Goal: Information Seeking & Learning: Learn about a topic

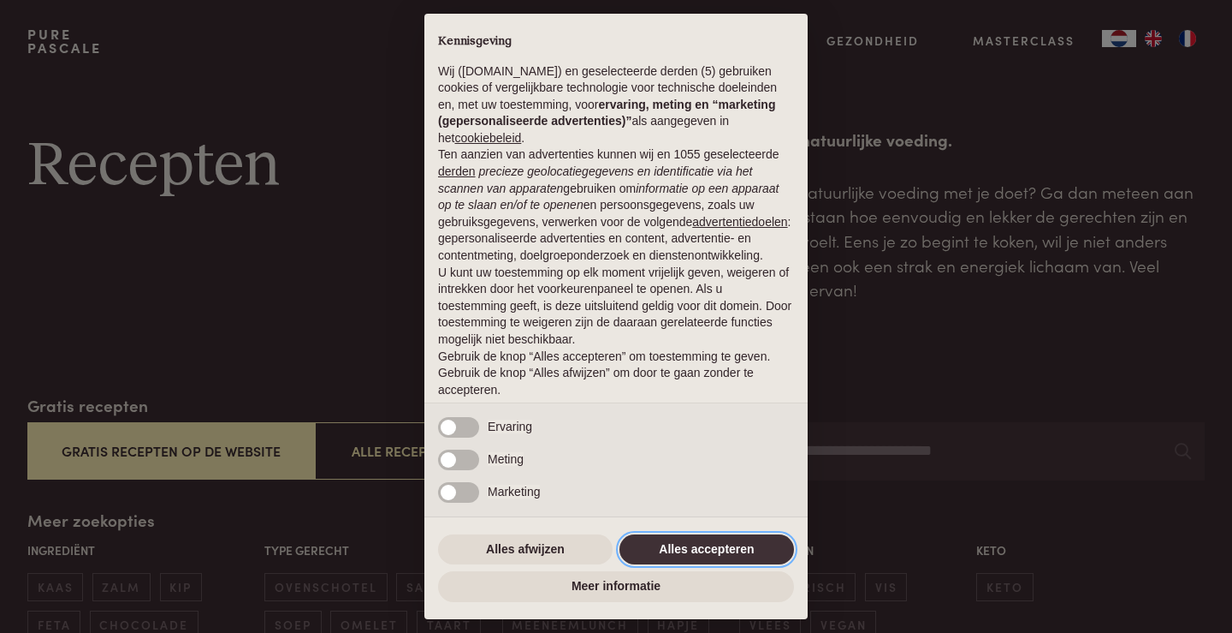
click at [684, 544] on button "Alles accepteren" at bounding box center [707, 549] width 175 height 31
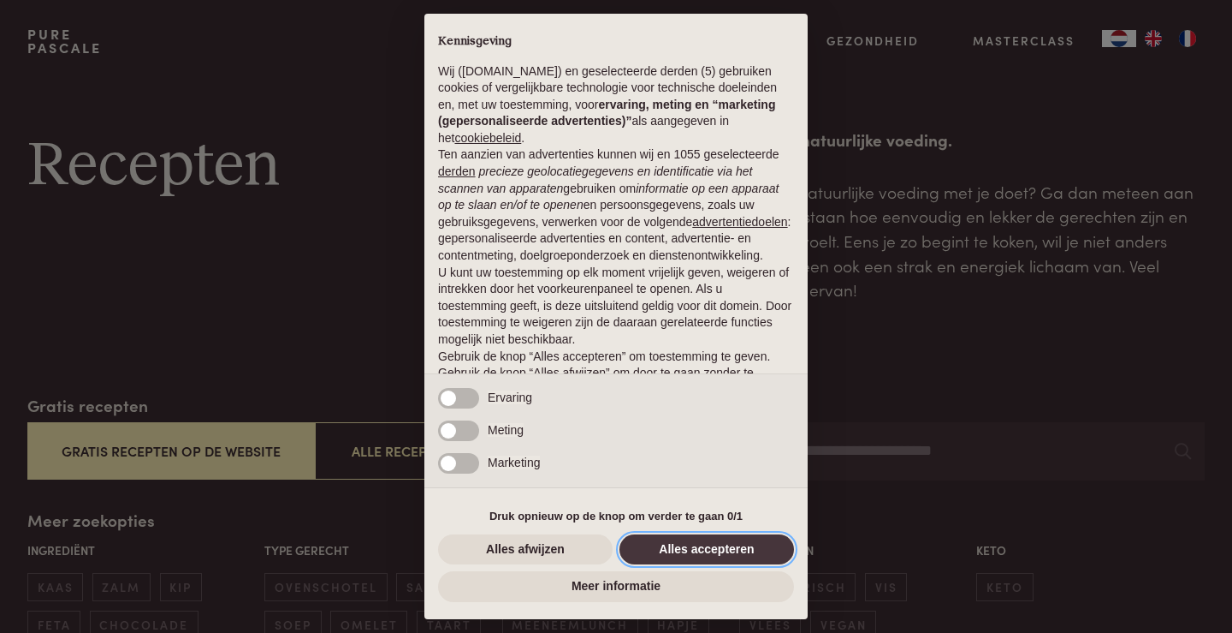
scroll to position [45, 0]
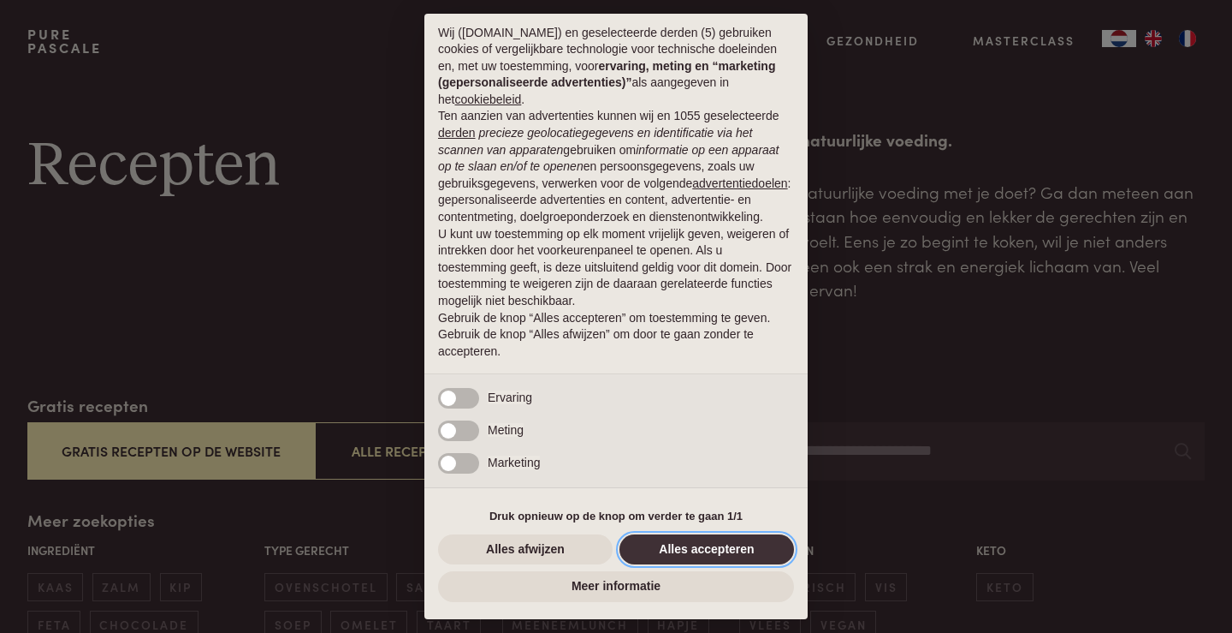
click at [669, 553] on button "Alles accepteren" at bounding box center [707, 549] width 175 height 31
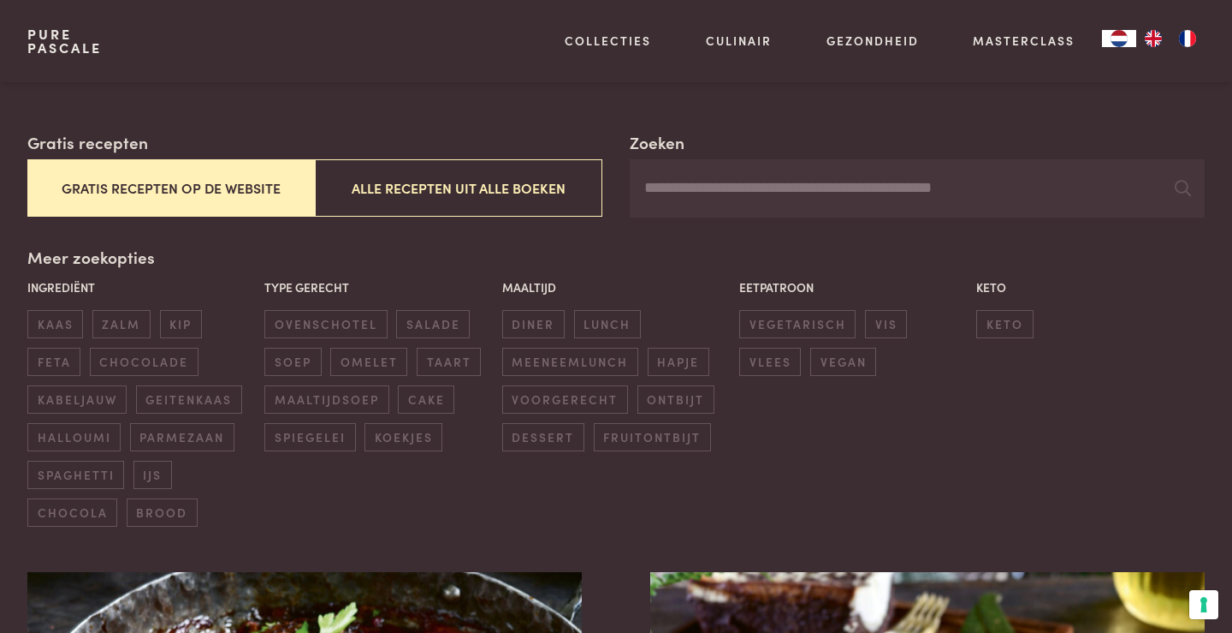
scroll to position [267, 0]
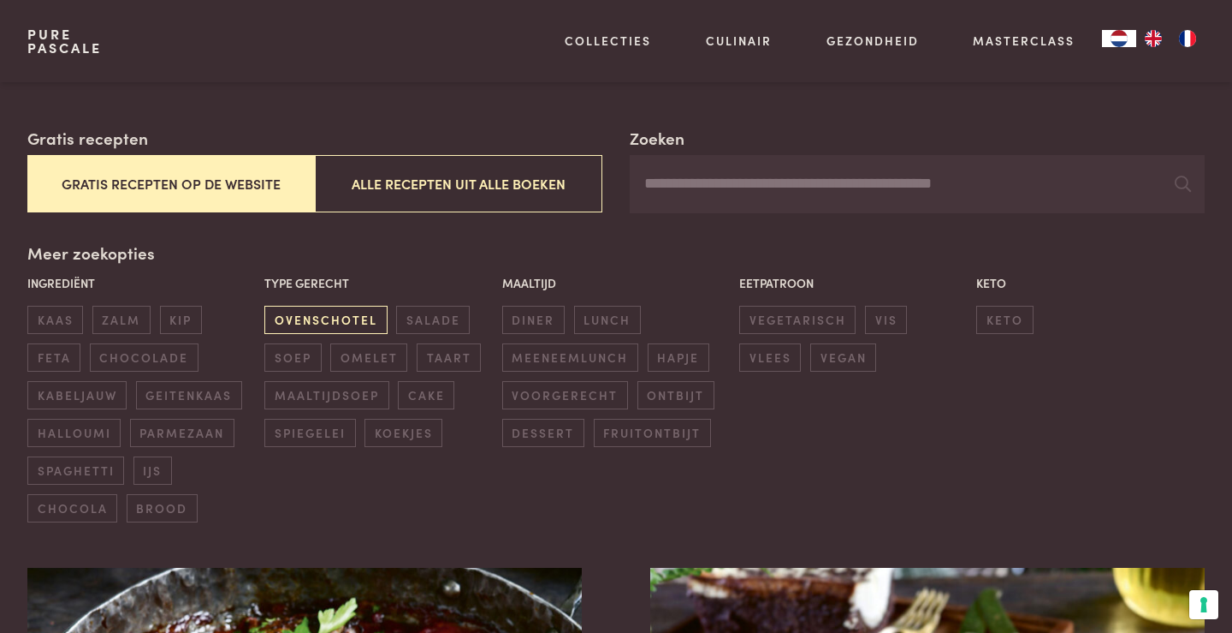
click at [372, 317] on span "ovenschotel" at bounding box center [325, 320] width 122 height 28
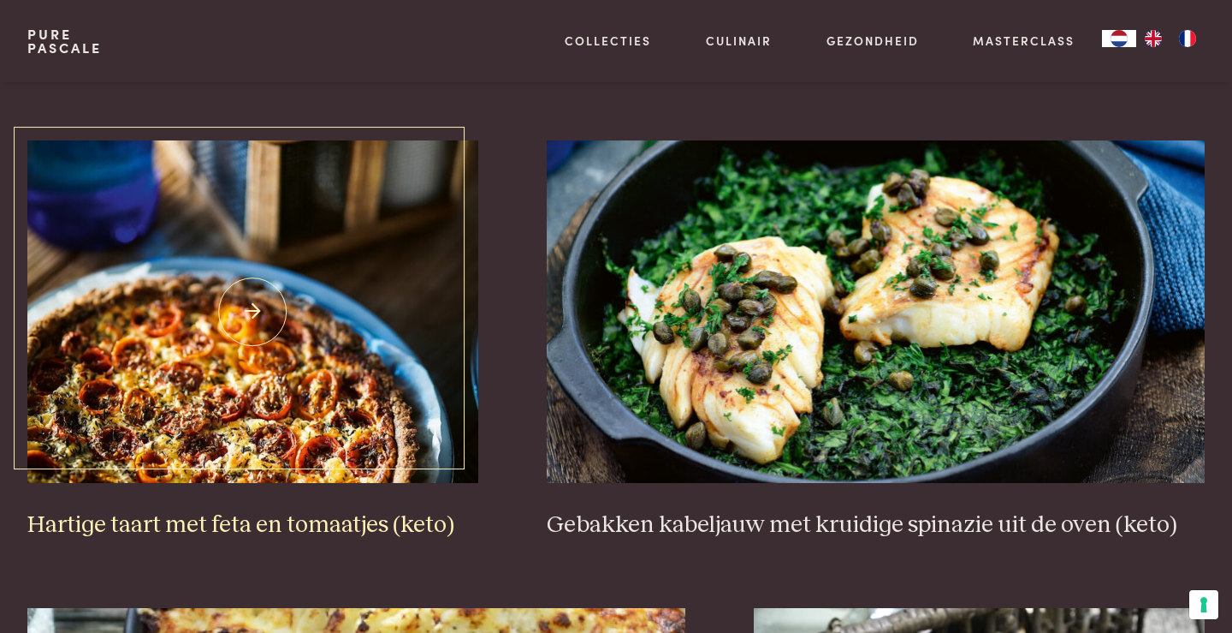
scroll to position [1162, 0]
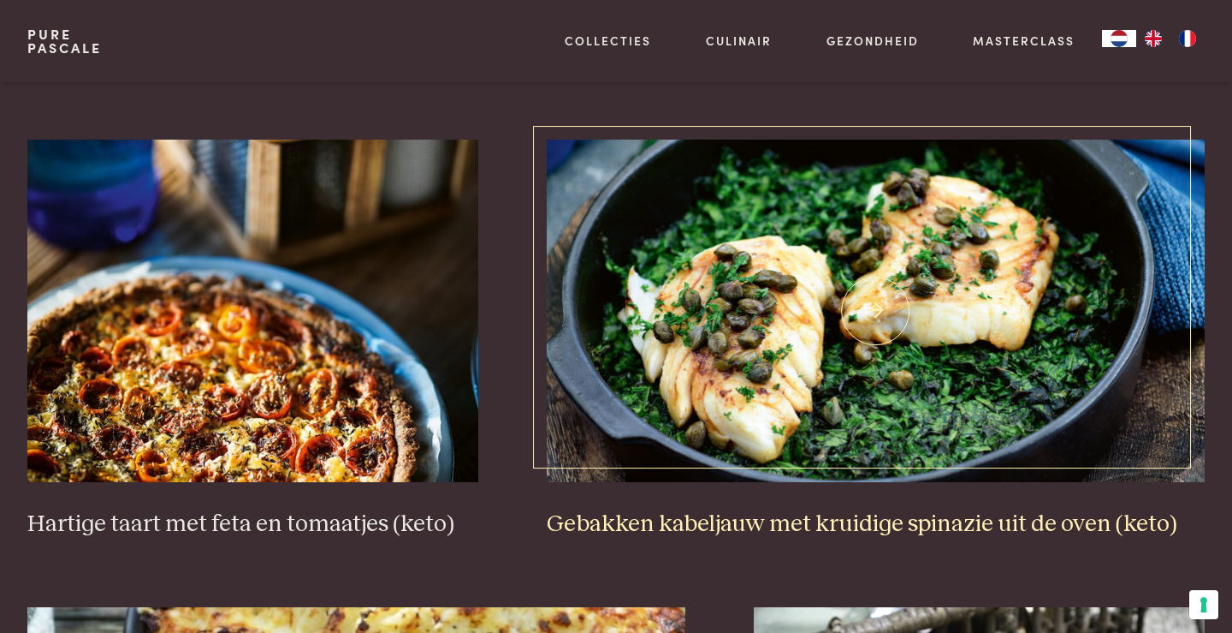
click at [886, 300] on img at bounding box center [876, 311] width 659 height 342
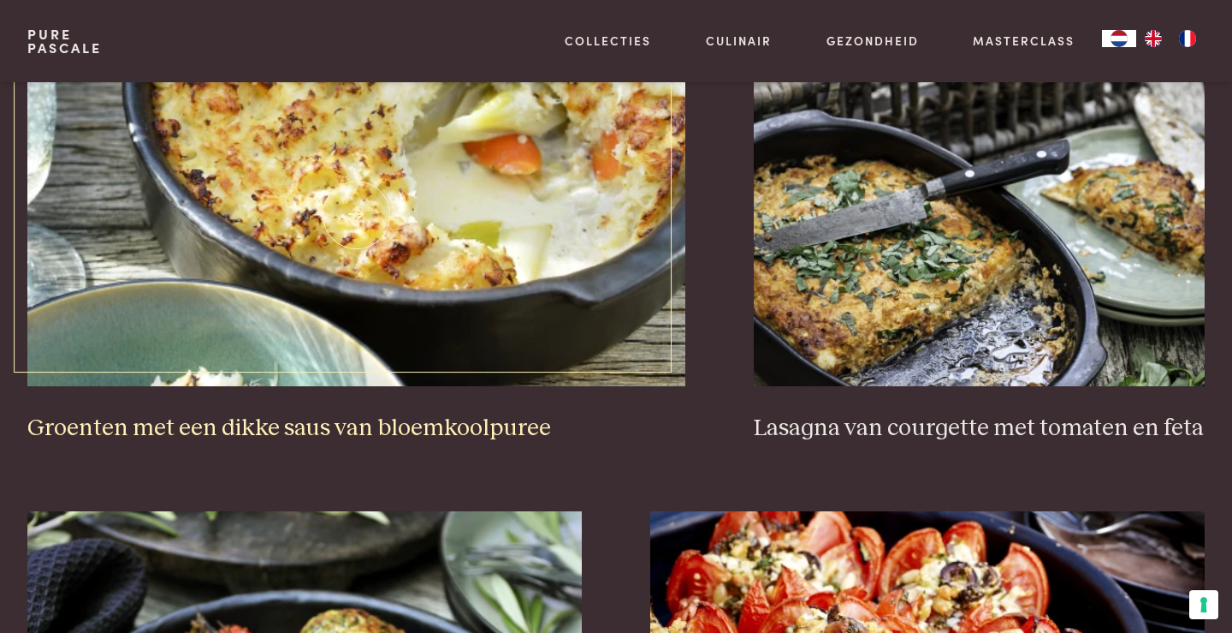
scroll to position [1728, 0]
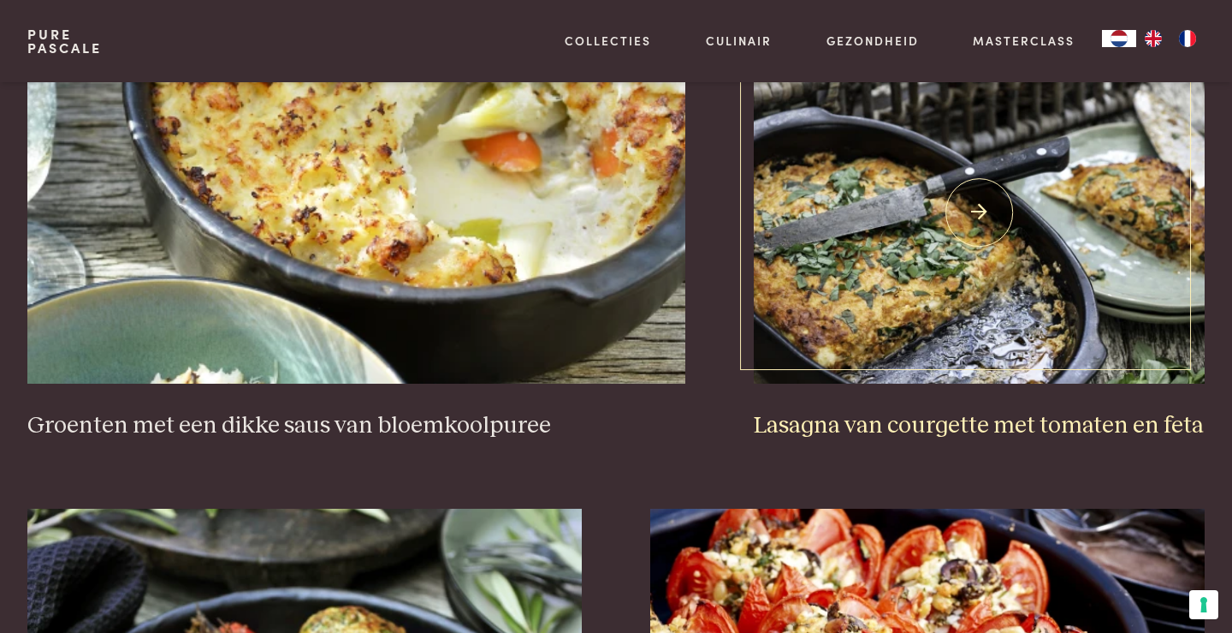
click at [937, 431] on h3 "Lasagna van courgette met tomaten en feta" at bounding box center [979, 426] width 451 height 30
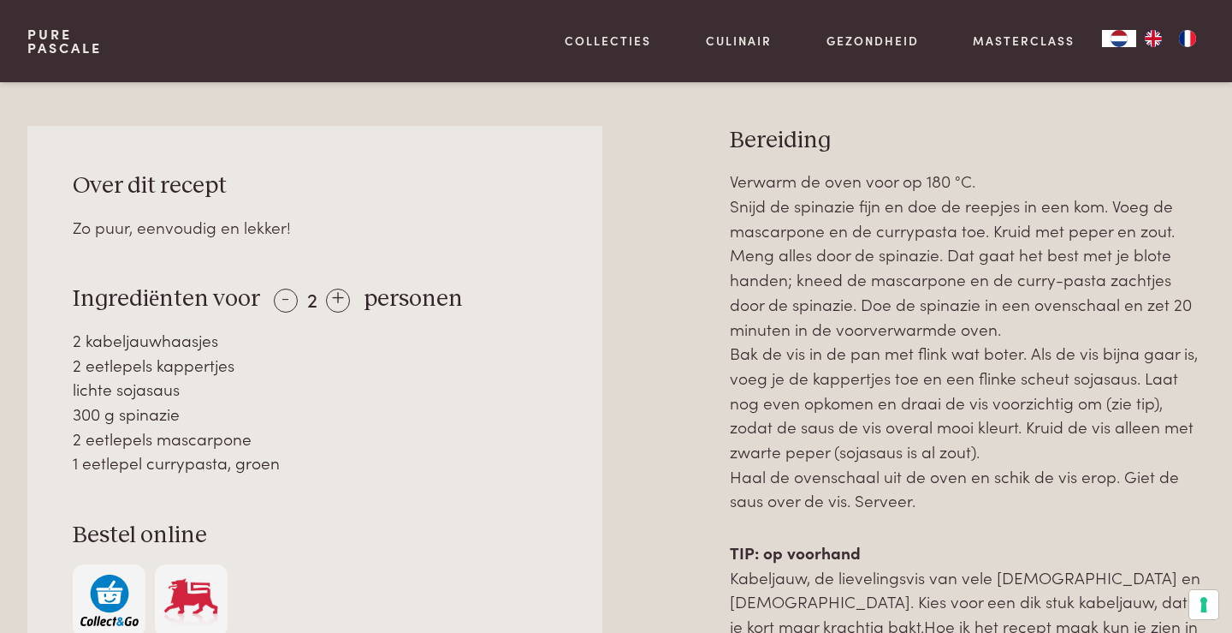
scroll to position [745, 0]
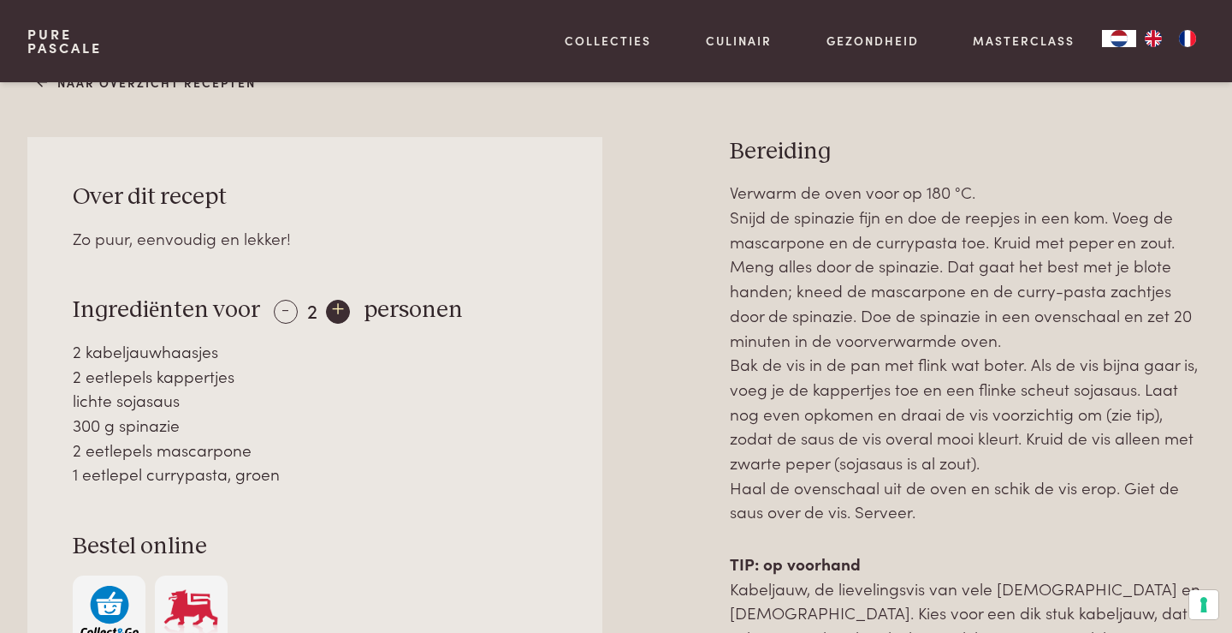
click at [340, 308] on div "+" at bounding box center [338, 312] width 24 height 24
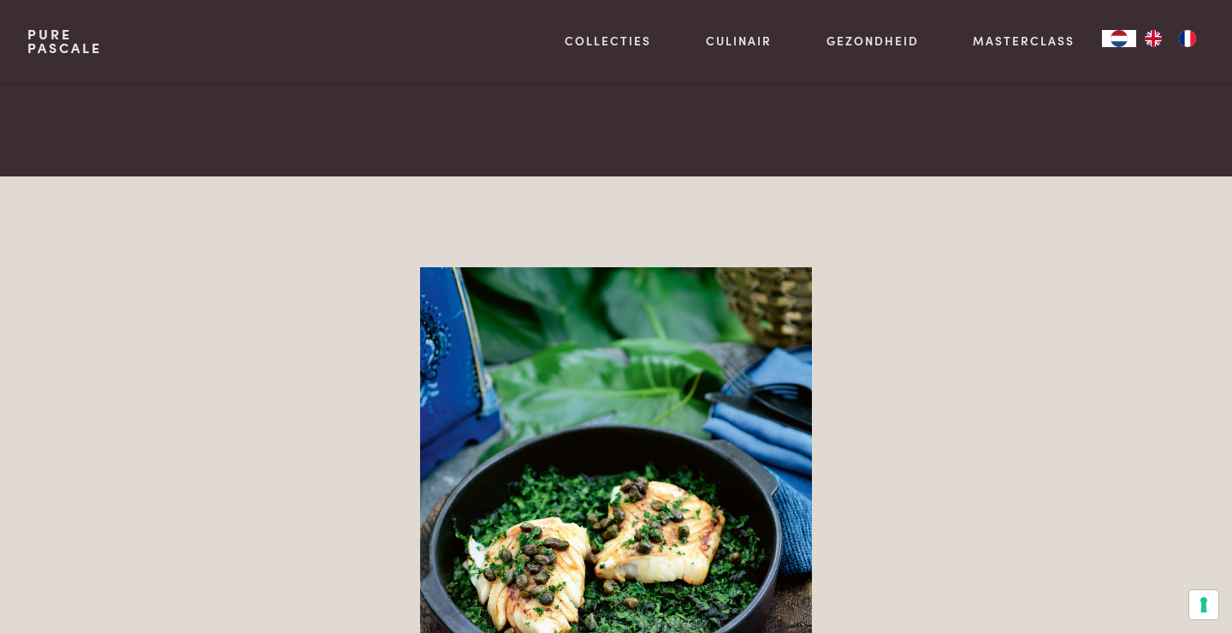
scroll to position [2211, 0]
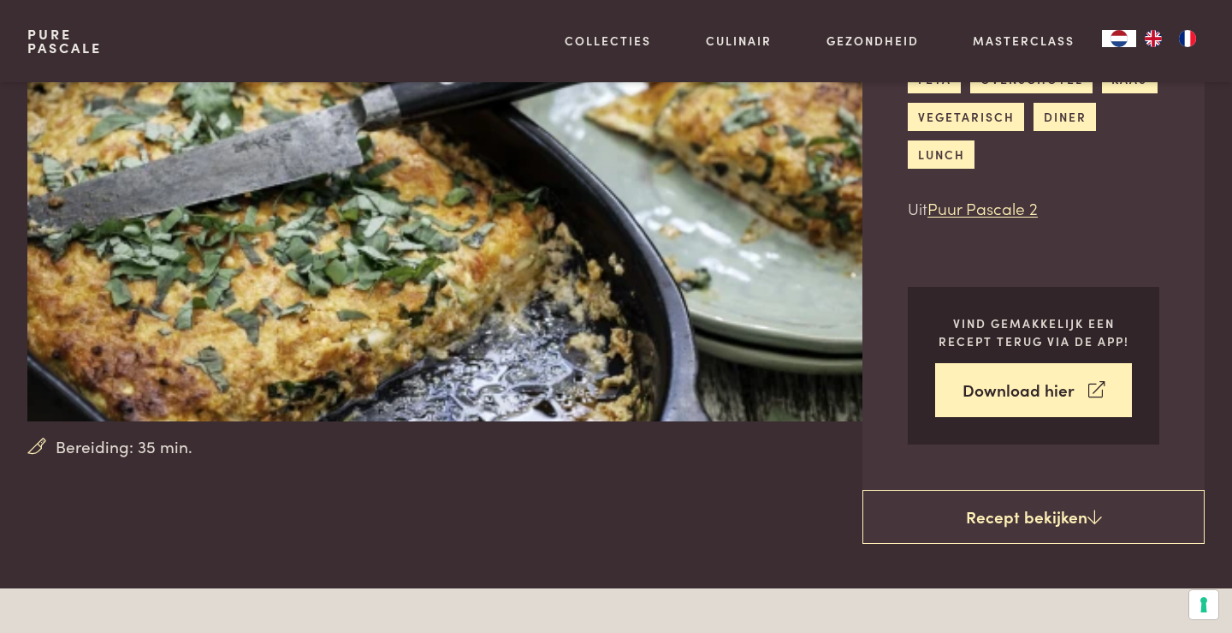
scroll to position [146, 0]
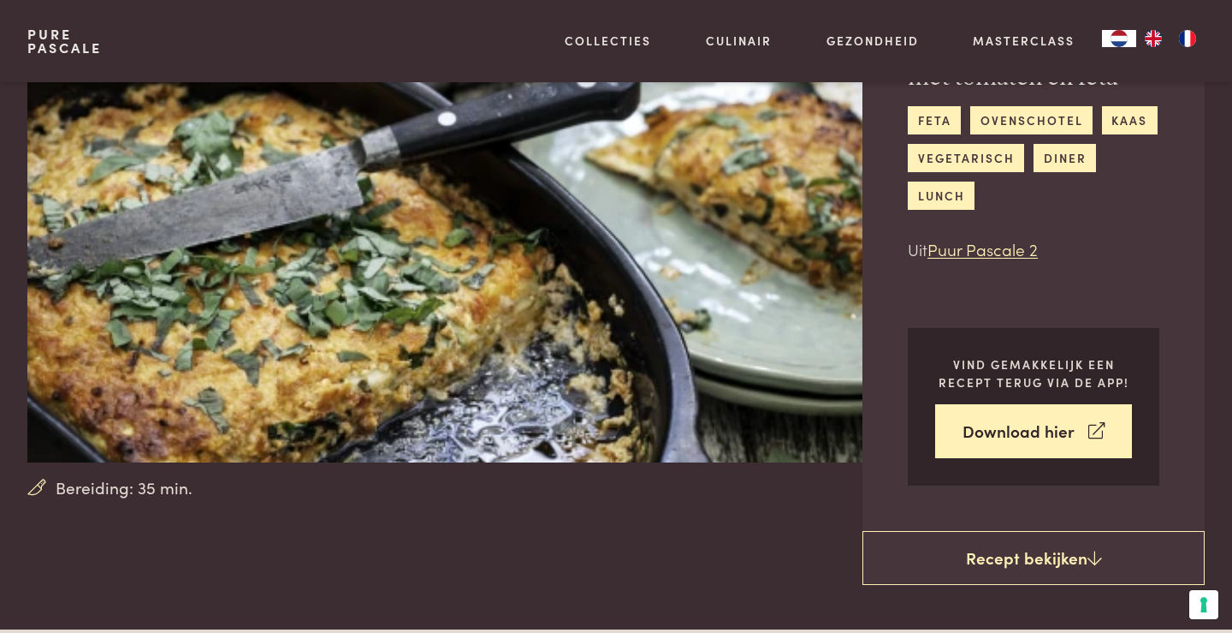
click at [68, 49] on link "Pure Pascale" at bounding box center [64, 40] width 74 height 27
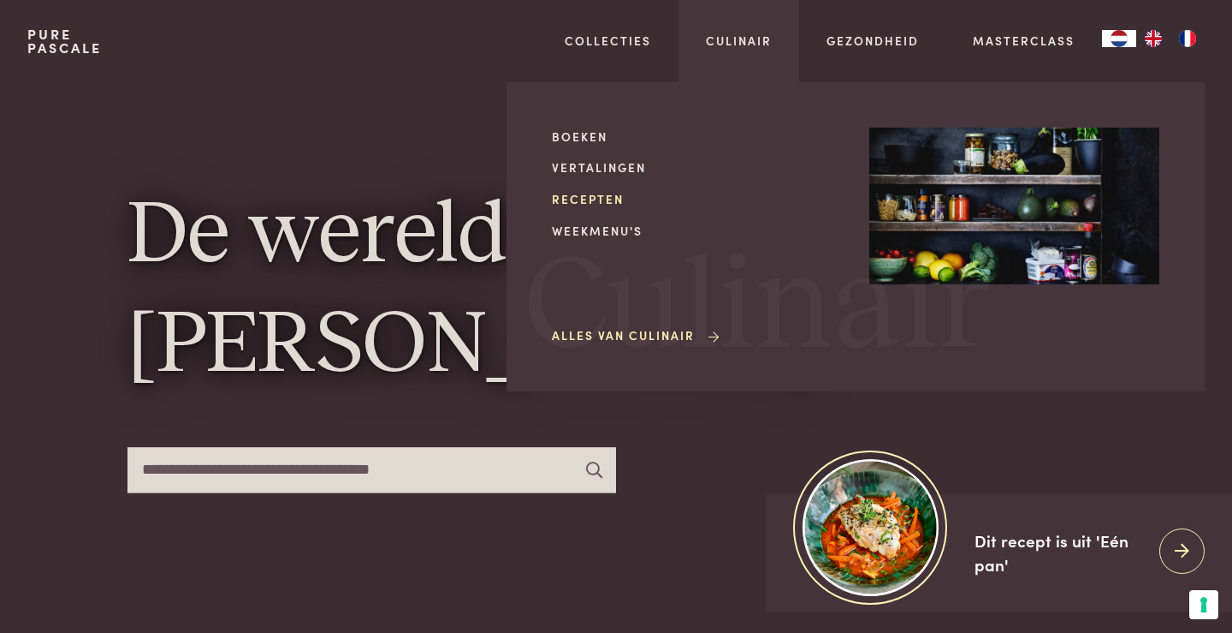
click at [599, 201] on link "Recepten" at bounding box center [697, 199] width 290 height 18
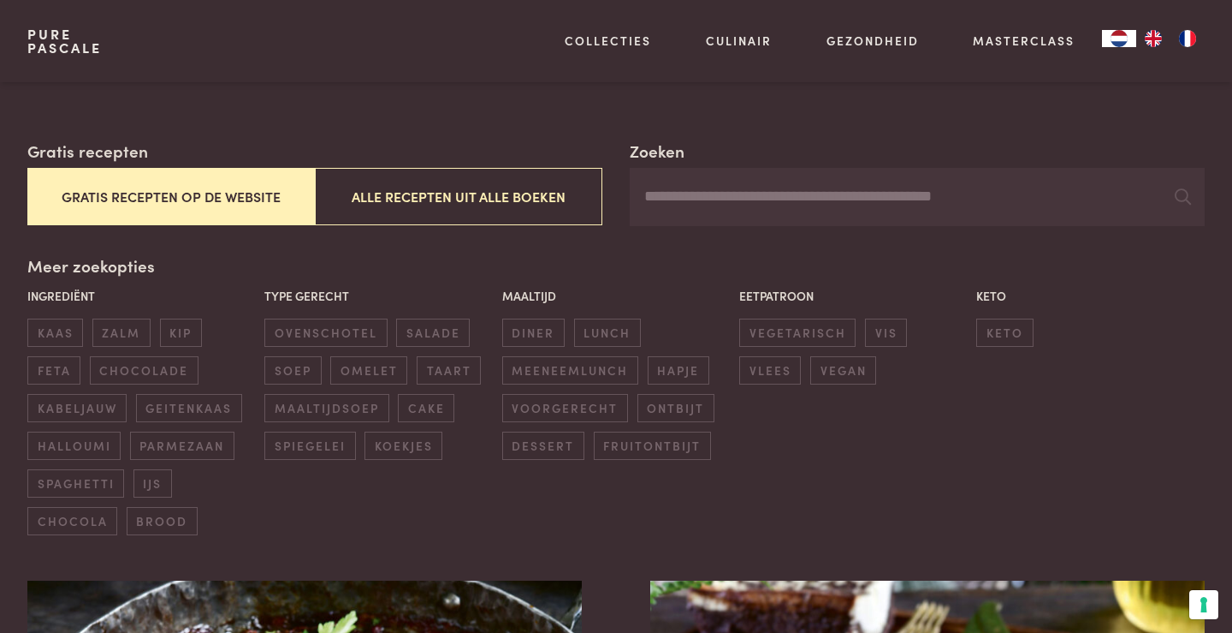
scroll to position [255, 0]
click at [668, 196] on input "Zoeken" at bounding box center [917, 196] width 575 height 58
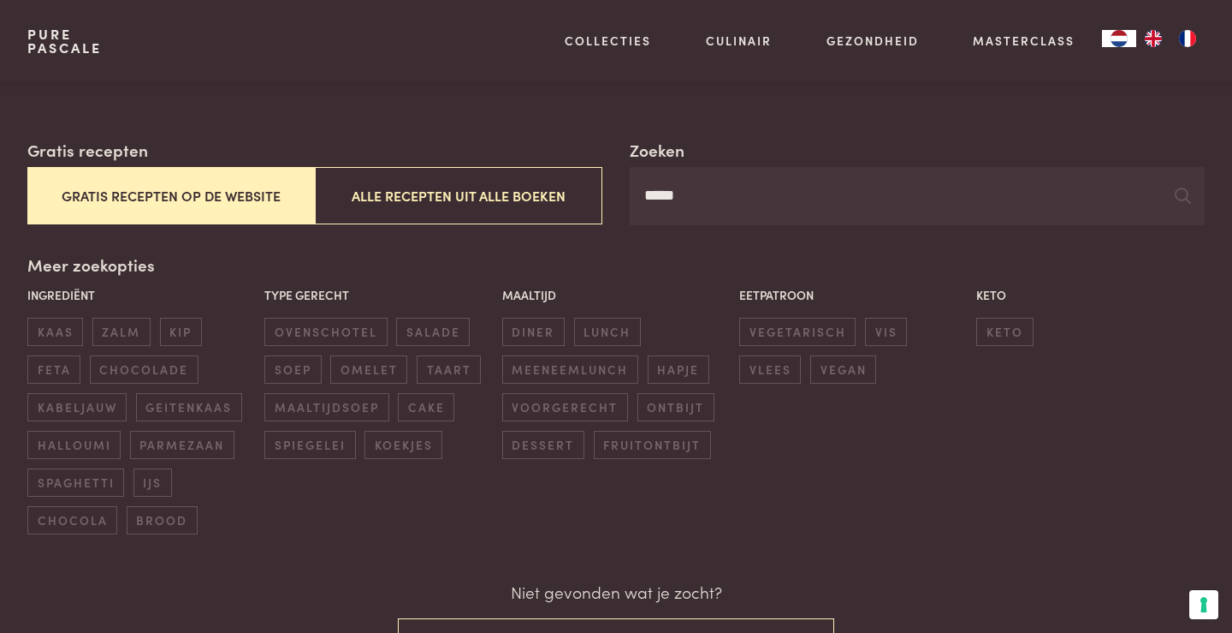
type input "*****"
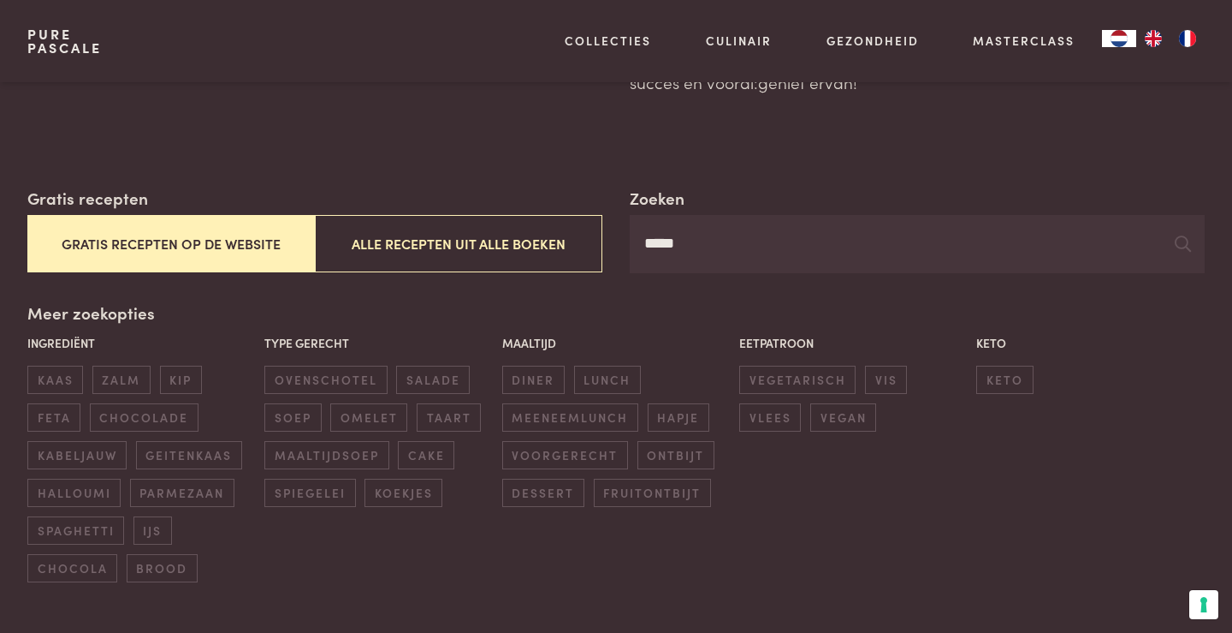
scroll to position [208, 0]
click at [592, 451] on span "voorgerecht" at bounding box center [565, 454] width 126 height 28
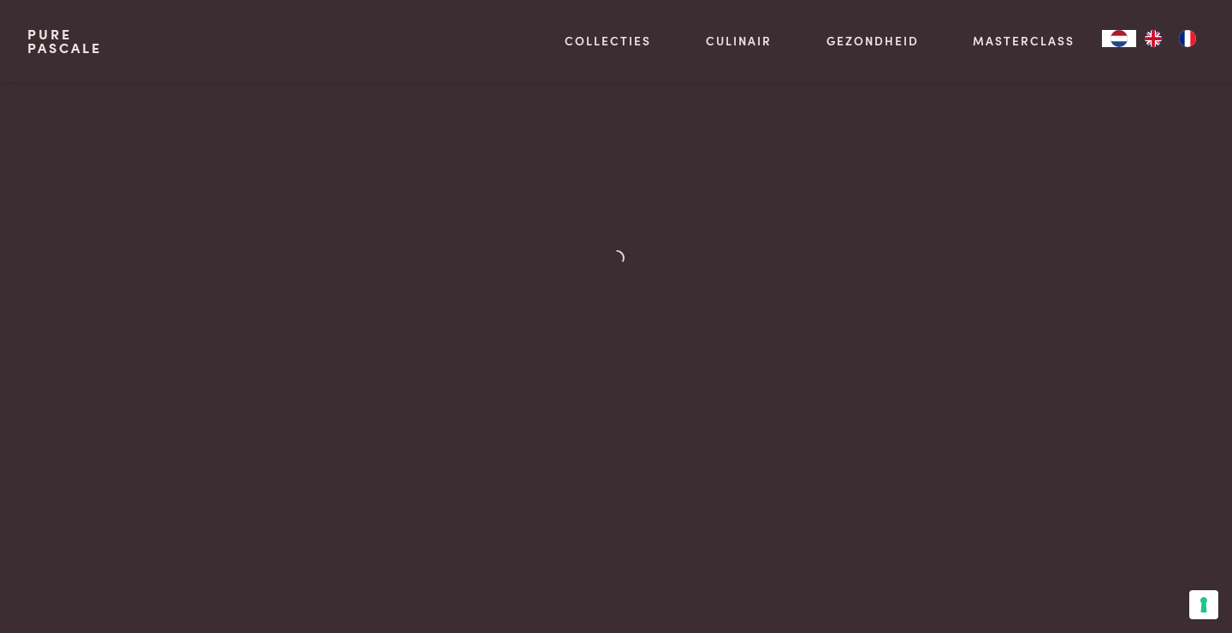
scroll to position [804, 0]
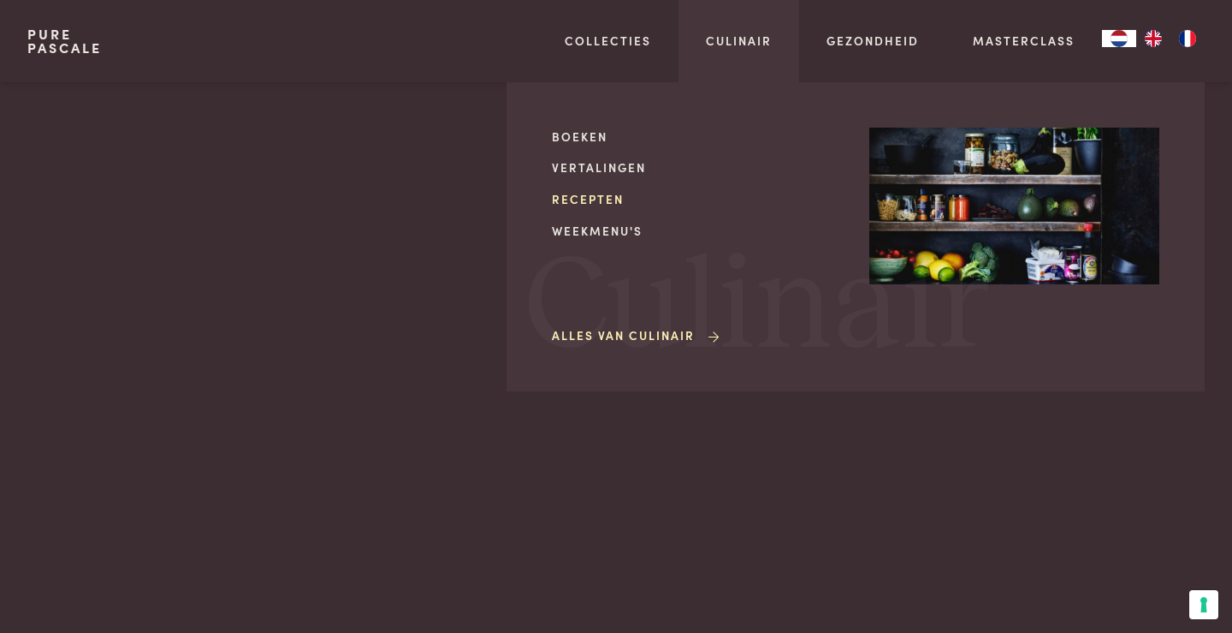
click at [585, 199] on link "Recepten" at bounding box center [697, 199] width 290 height 18
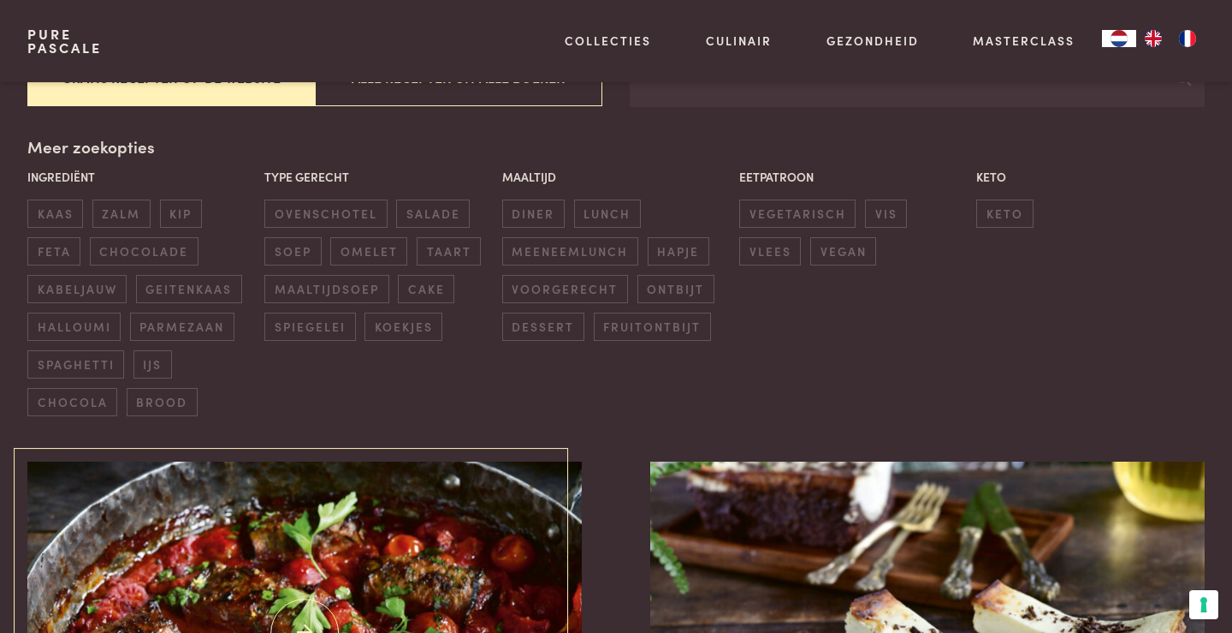
scroll to position [341, 0]
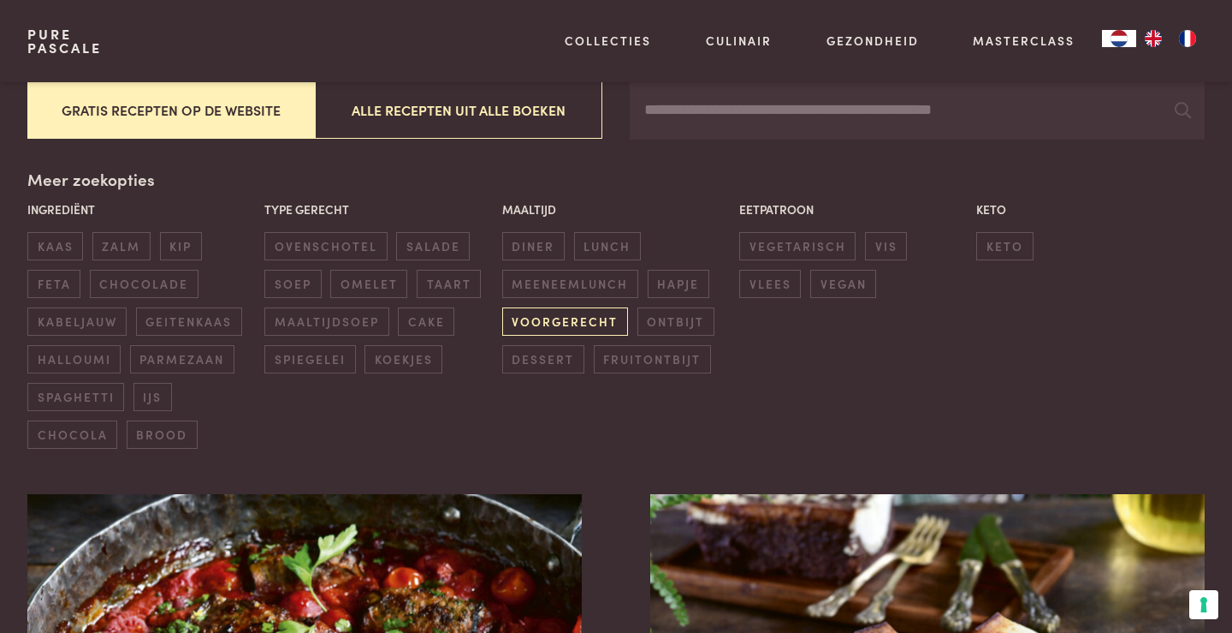
click at [555, 326] on span "voorgerecht" at bounding box center [565, 321] width 126 height 28
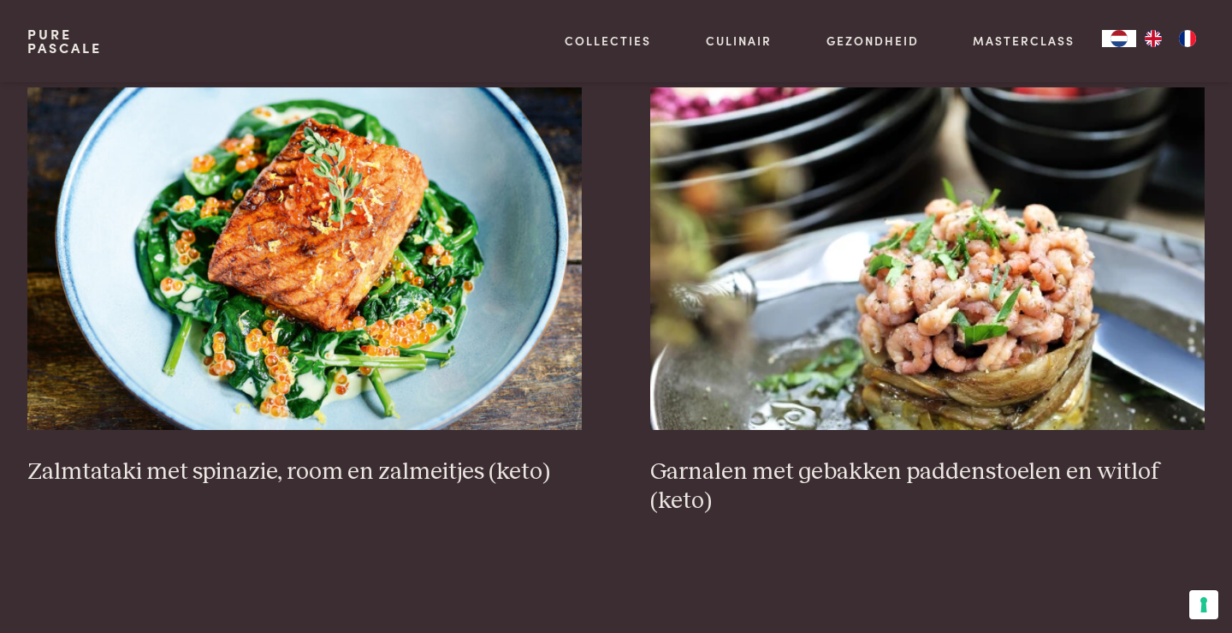
scroll to position [750, 0]
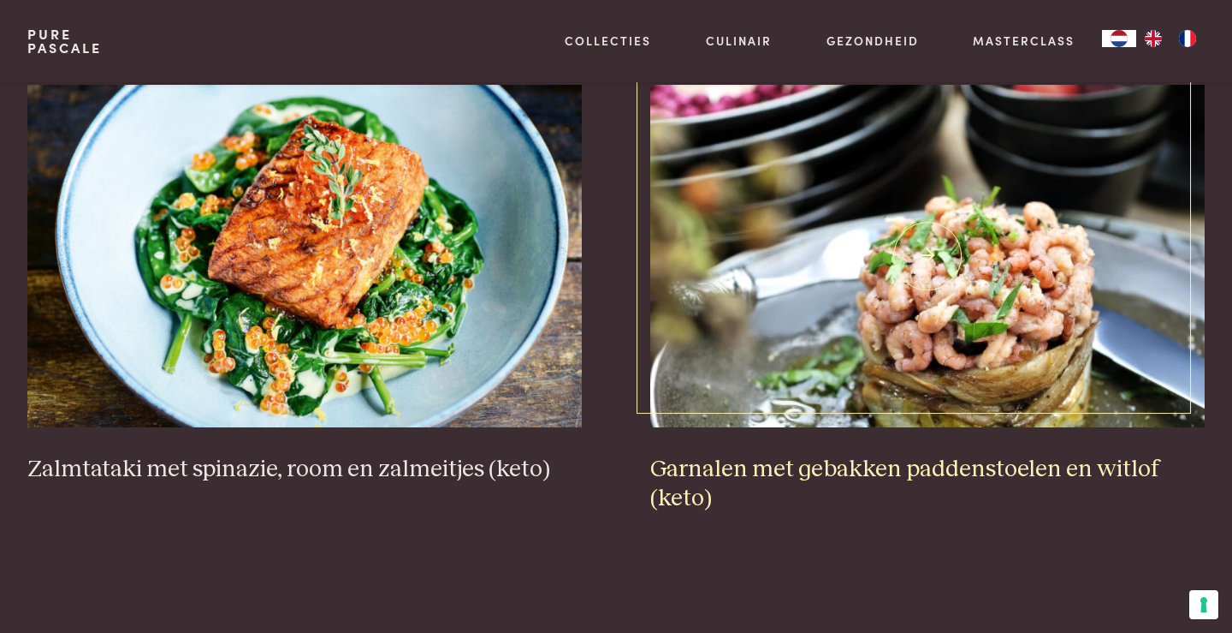
click at [868, 321] on img at bounding box center [927, 256] width 555 height 342
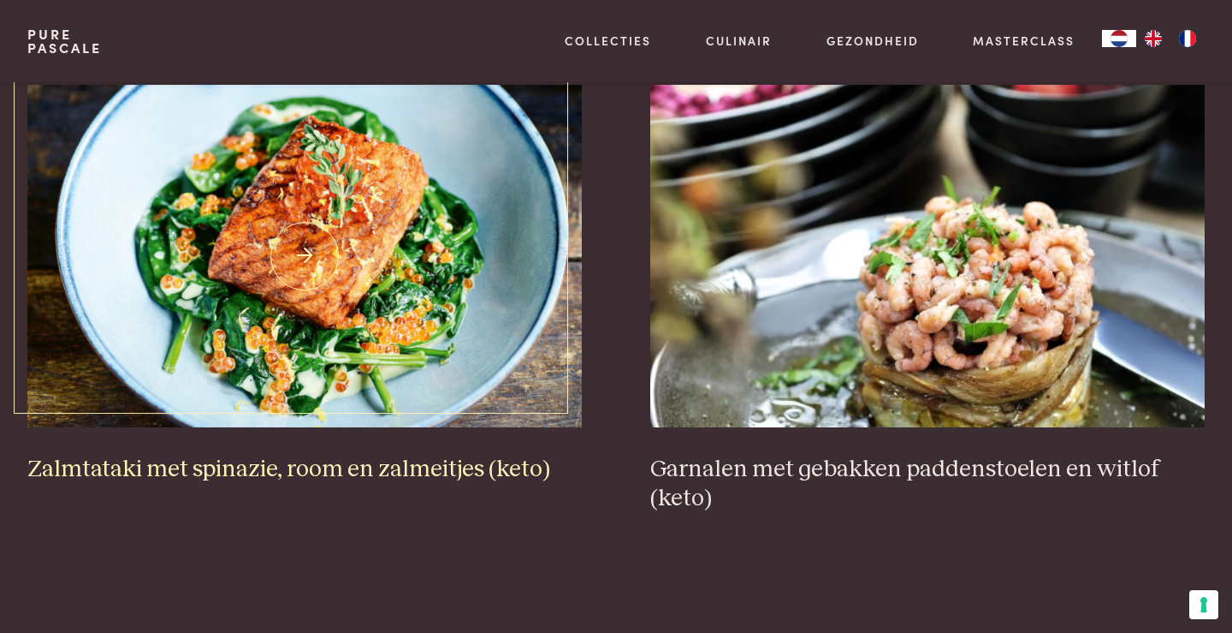
click at [354, 475] on h3 "Zalmtataki met spinazie, room en zalmeitjes (keto)" at bounding box center [304, 469] width 555 height 30
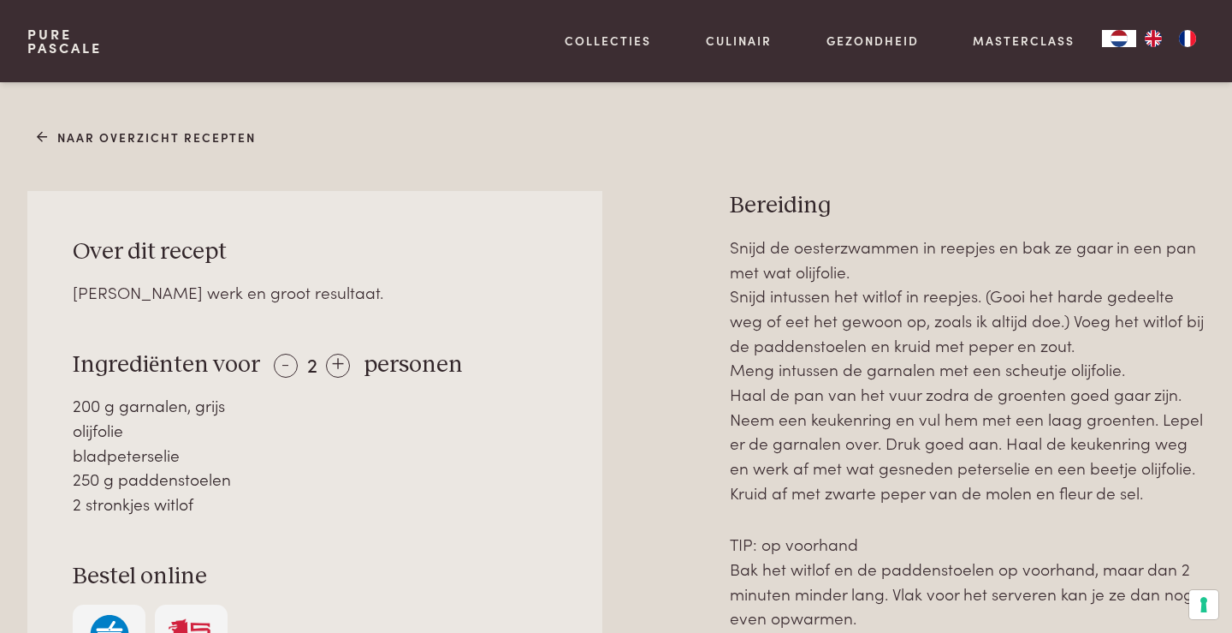
scroll to position [720, 0]
click at [335, 354] on div "+" at bounding box center [338, 366] width 24 height 24
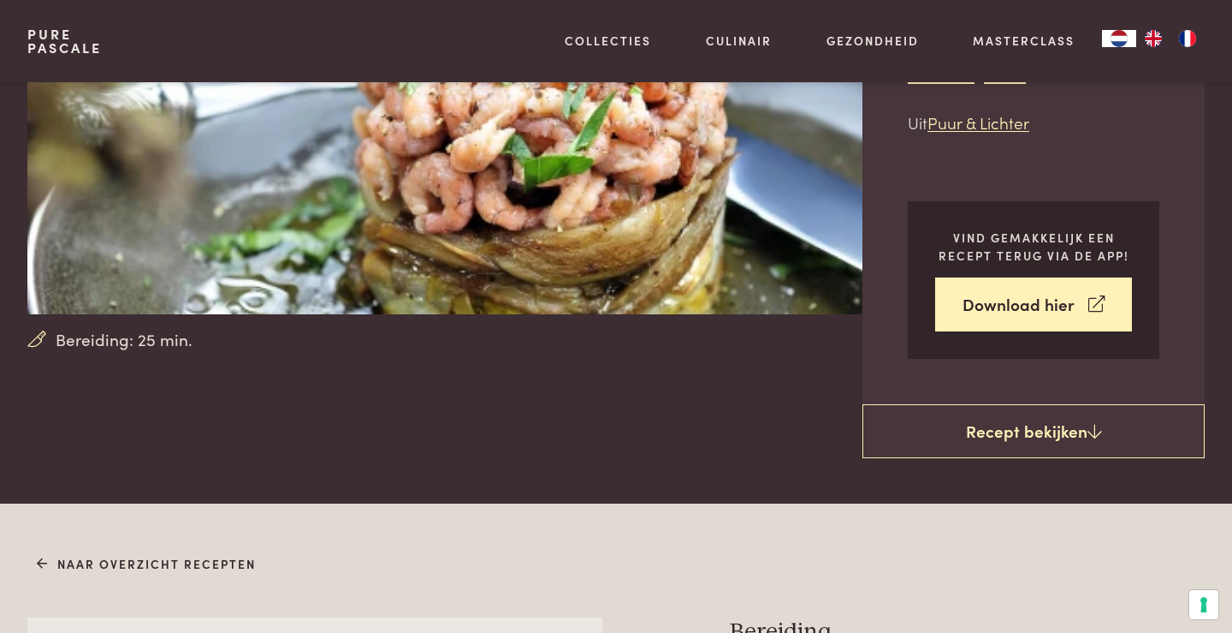
scroll to position [270, 0]
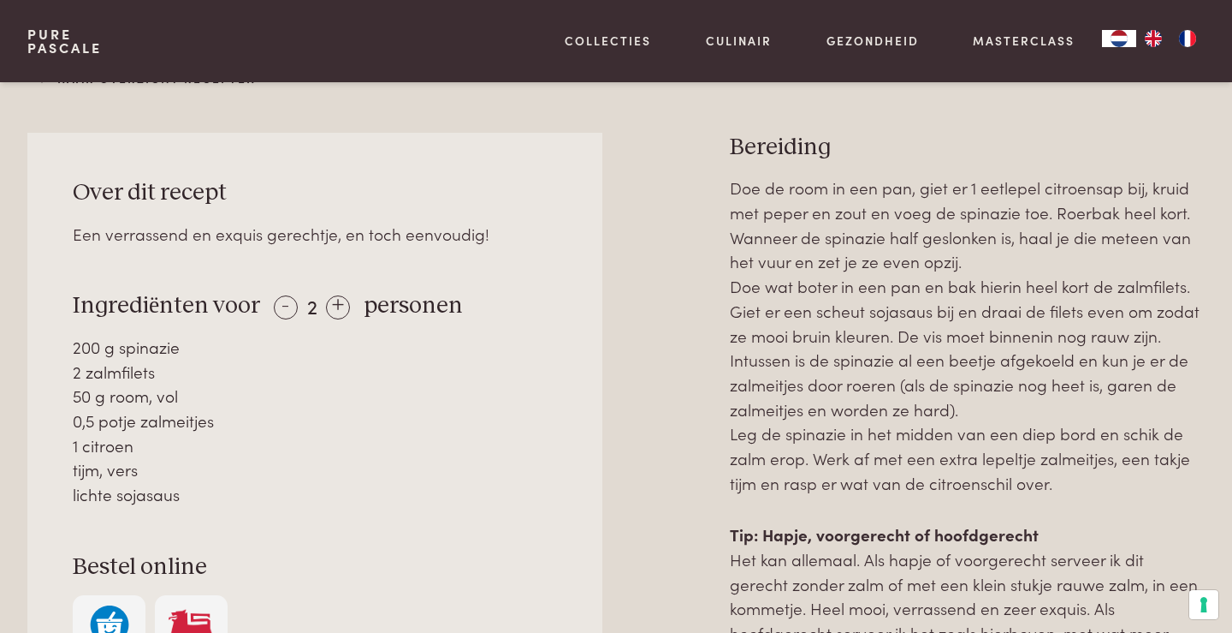
scroll to position [751, 0]
click at [342, 306] on div "+" at bounding box center [338, 306] width 24 height 24
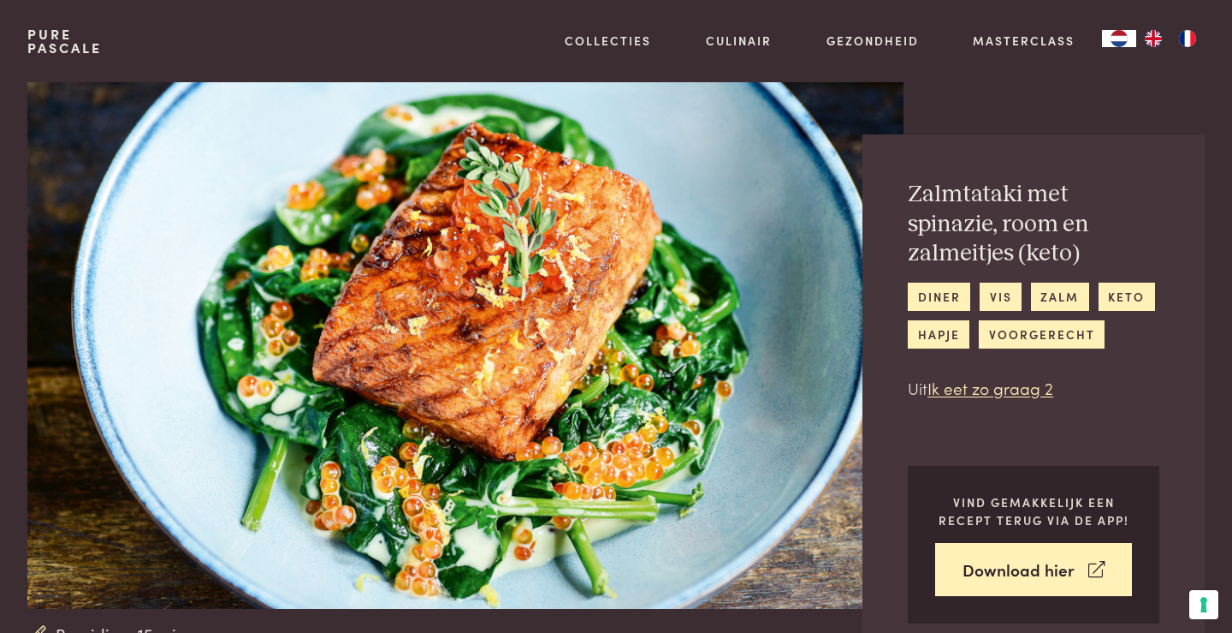
scroll to position [0, 0]
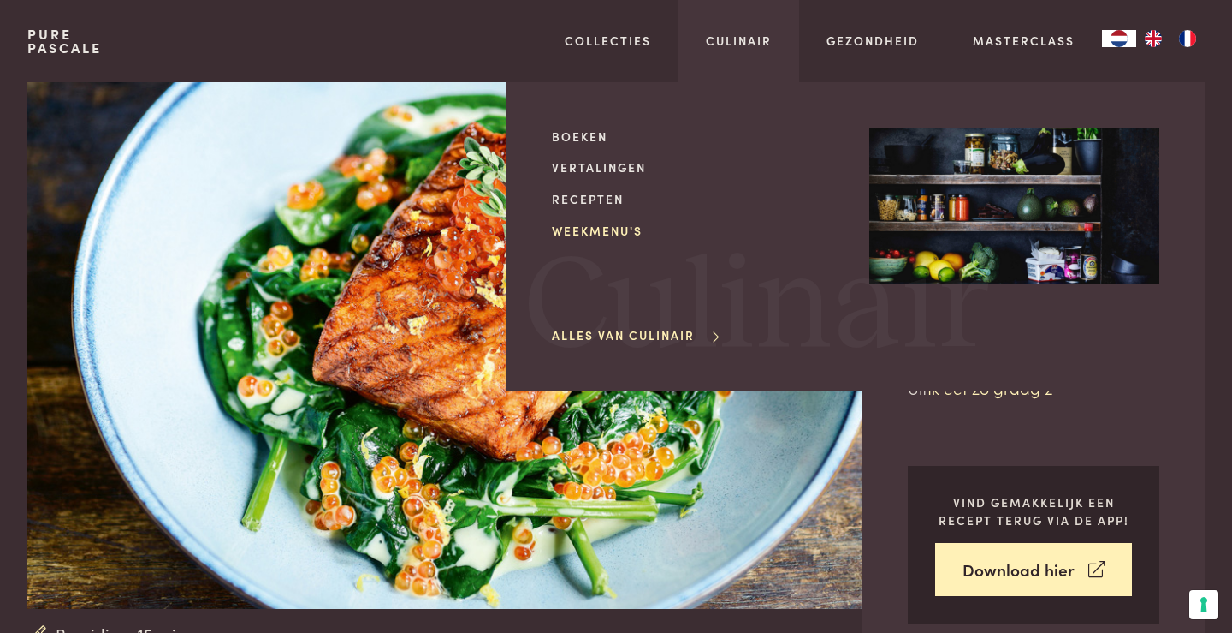
click at [587, 235] on link "Weekmenu's" at bounding box center [697, 231] width 290 height 18
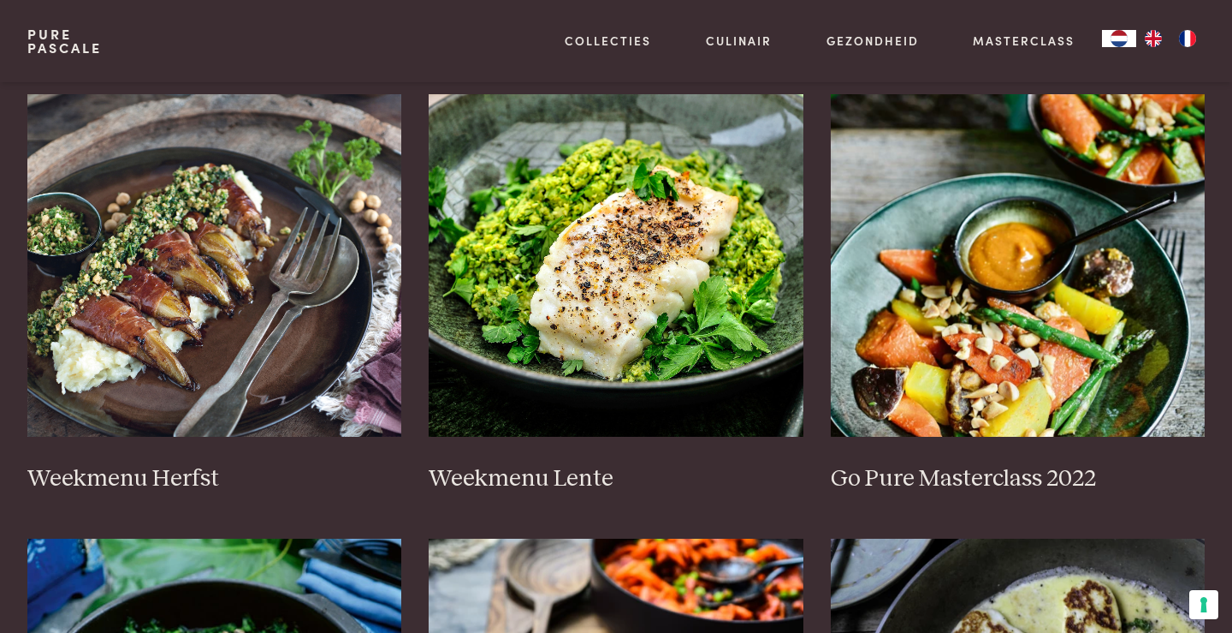
scroll to position [793, 0]
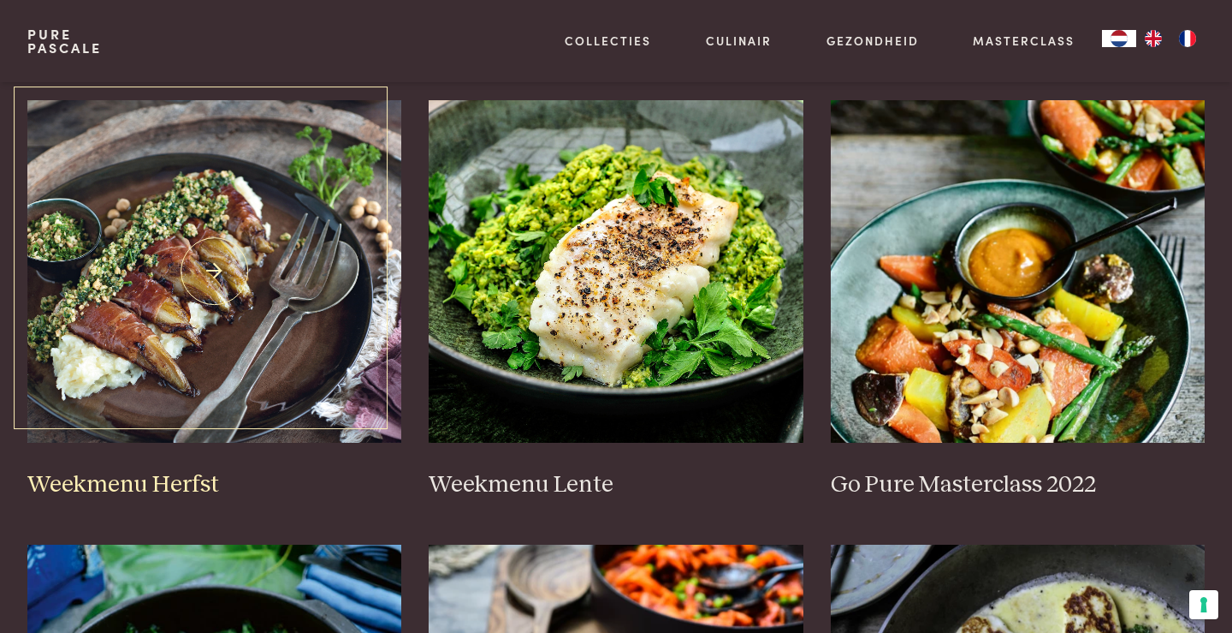
click at [259, 284] on img at bounding box center [214, 271] width 375 height 342
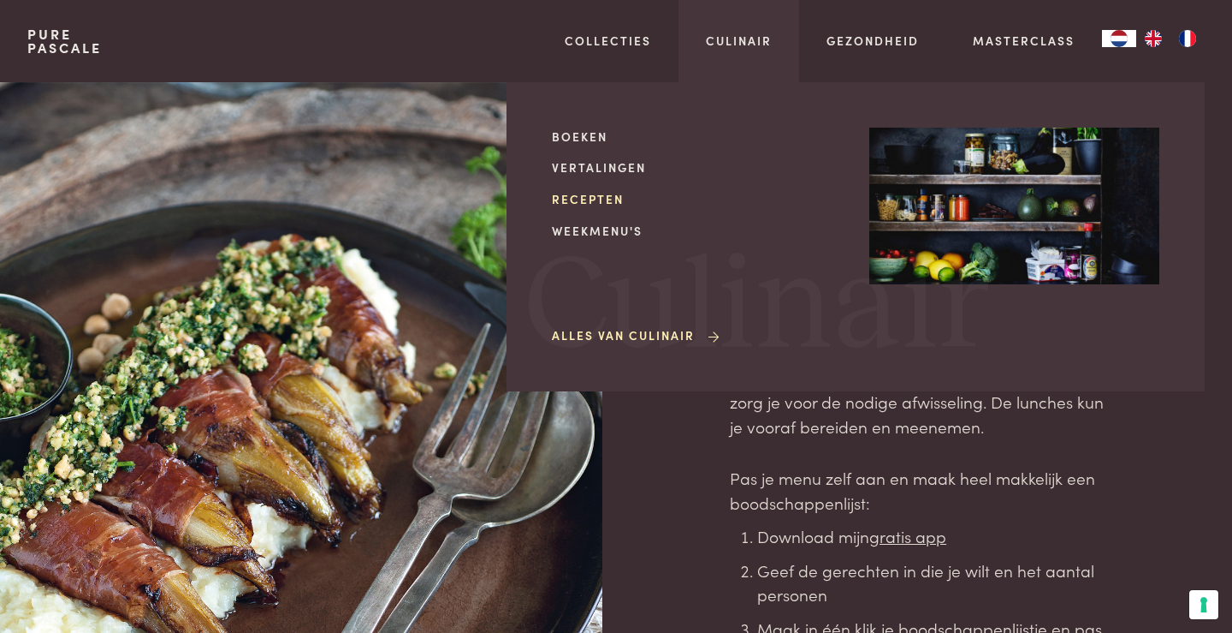
click at [603, 204] on link "Recepten" at bounding box center [697, 199] width 290 height 18
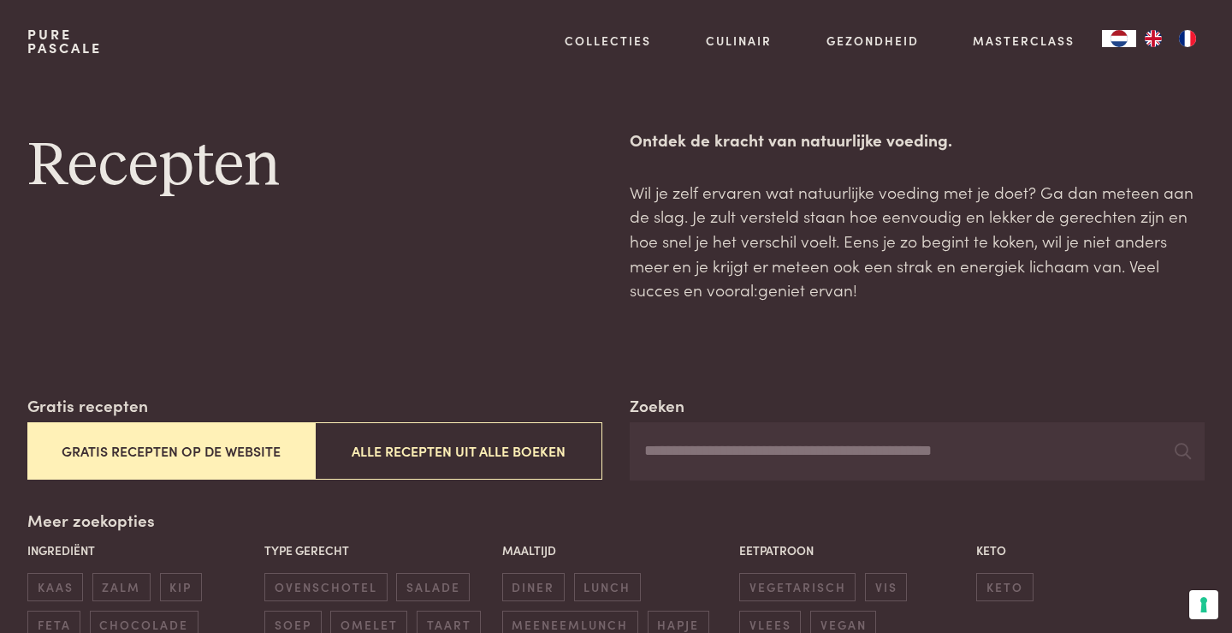
click at [684, 444] on input "Zoeken" at bounding box center [917, 451] width 575 height 58
type input "**********"
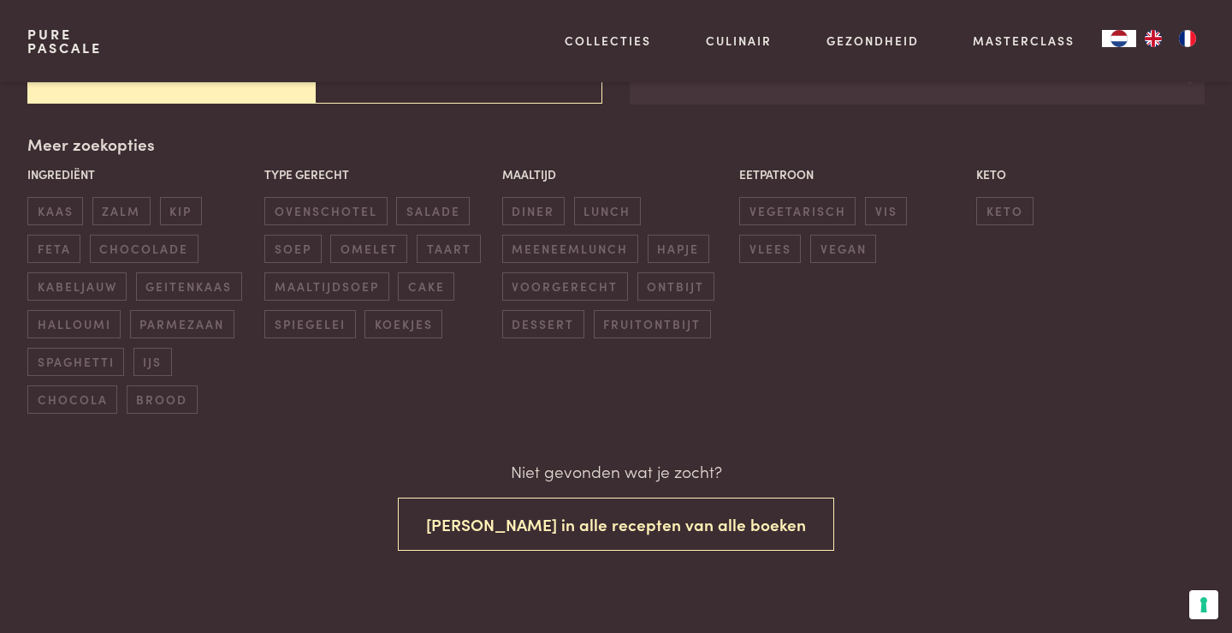
scroll to position [385, 0]
